Goal: Information Seeking & Learning: Learn about a topic

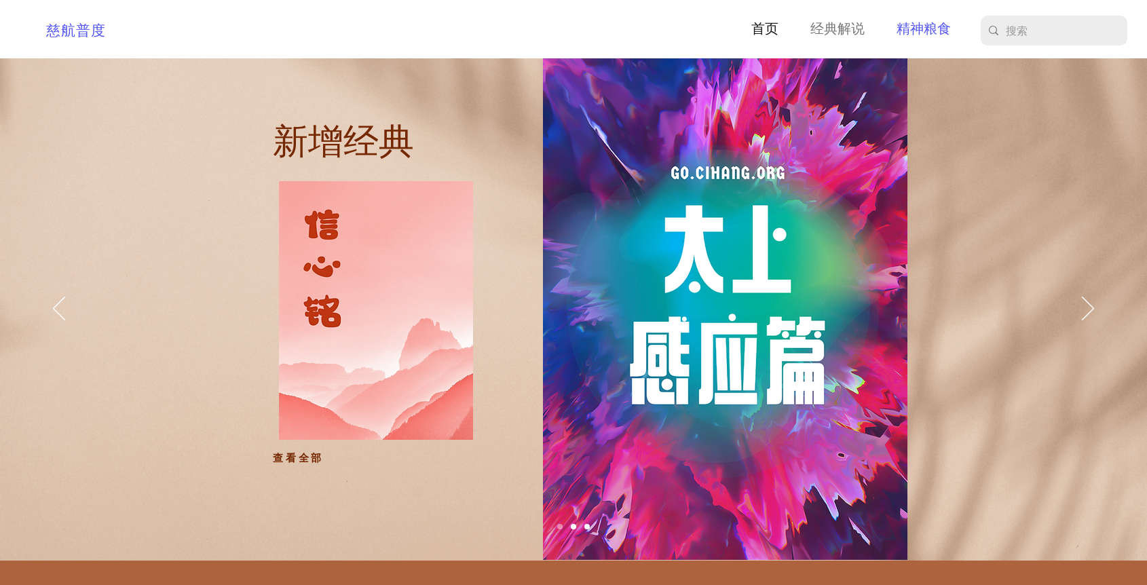
click at [928, 27] on p "精神粮食" at bounding box center [923, 29] width 68 height 21
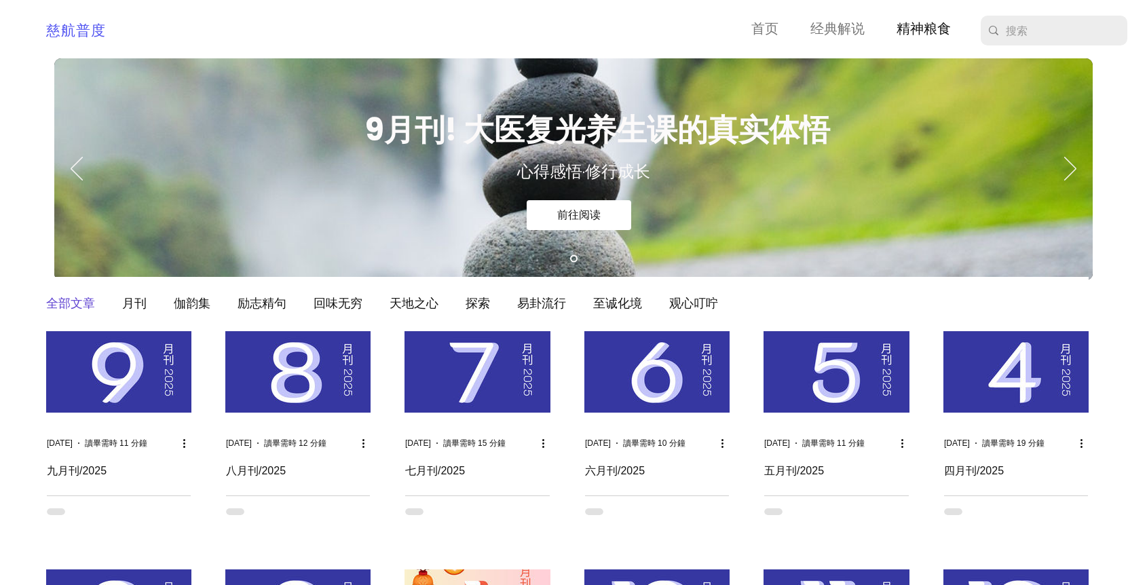
click at [124, 377] on img "部落格動態消息" at bounding box center [118, 371] width 145 height 81
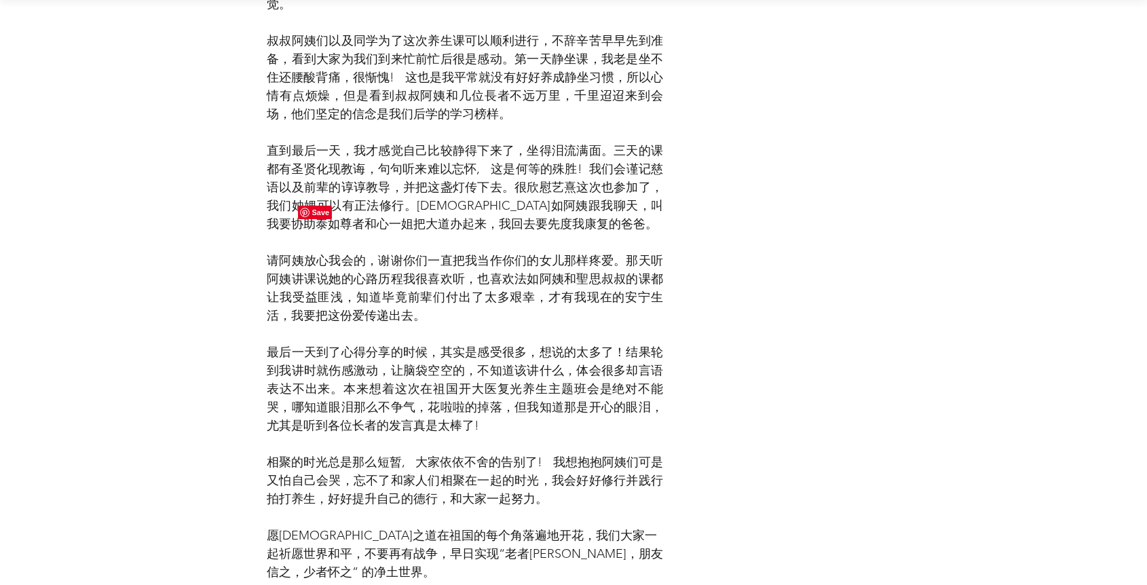
scroll to position [12096, 0]
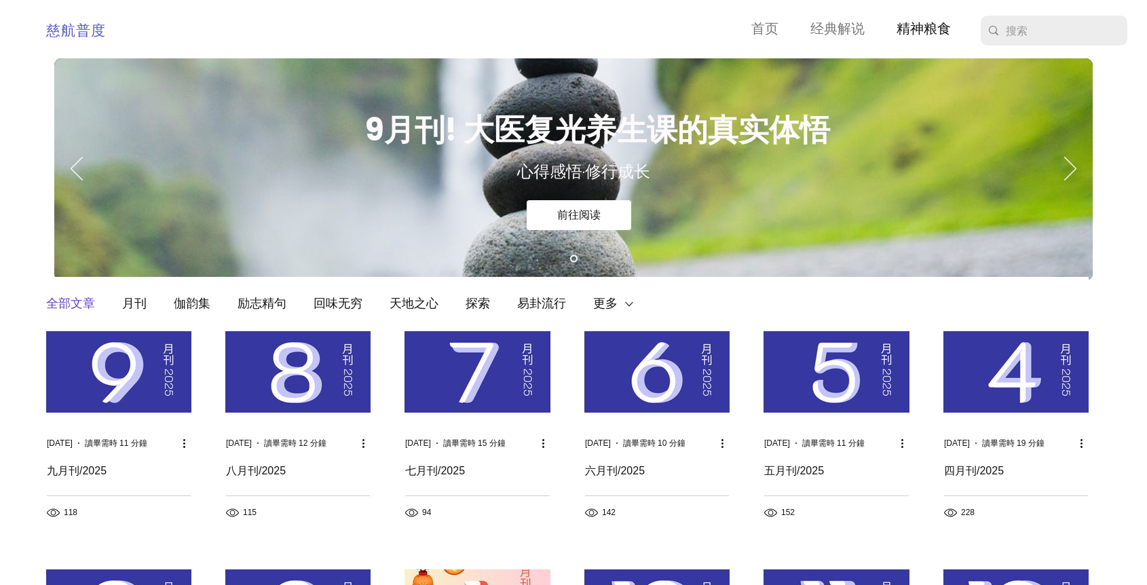
click at [313, 375] on img "部落格動態消息" at bounding box center [297, 371] width 145 height 81
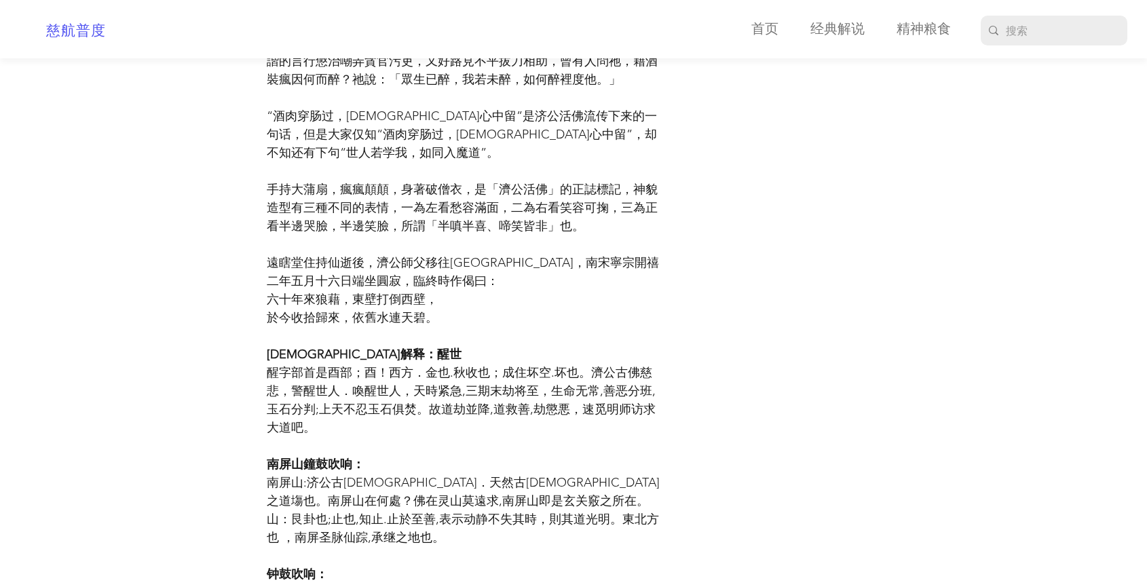
scroll to position [6533, 0]
